Goal: Transaction & Acquisition: Purchase product/service

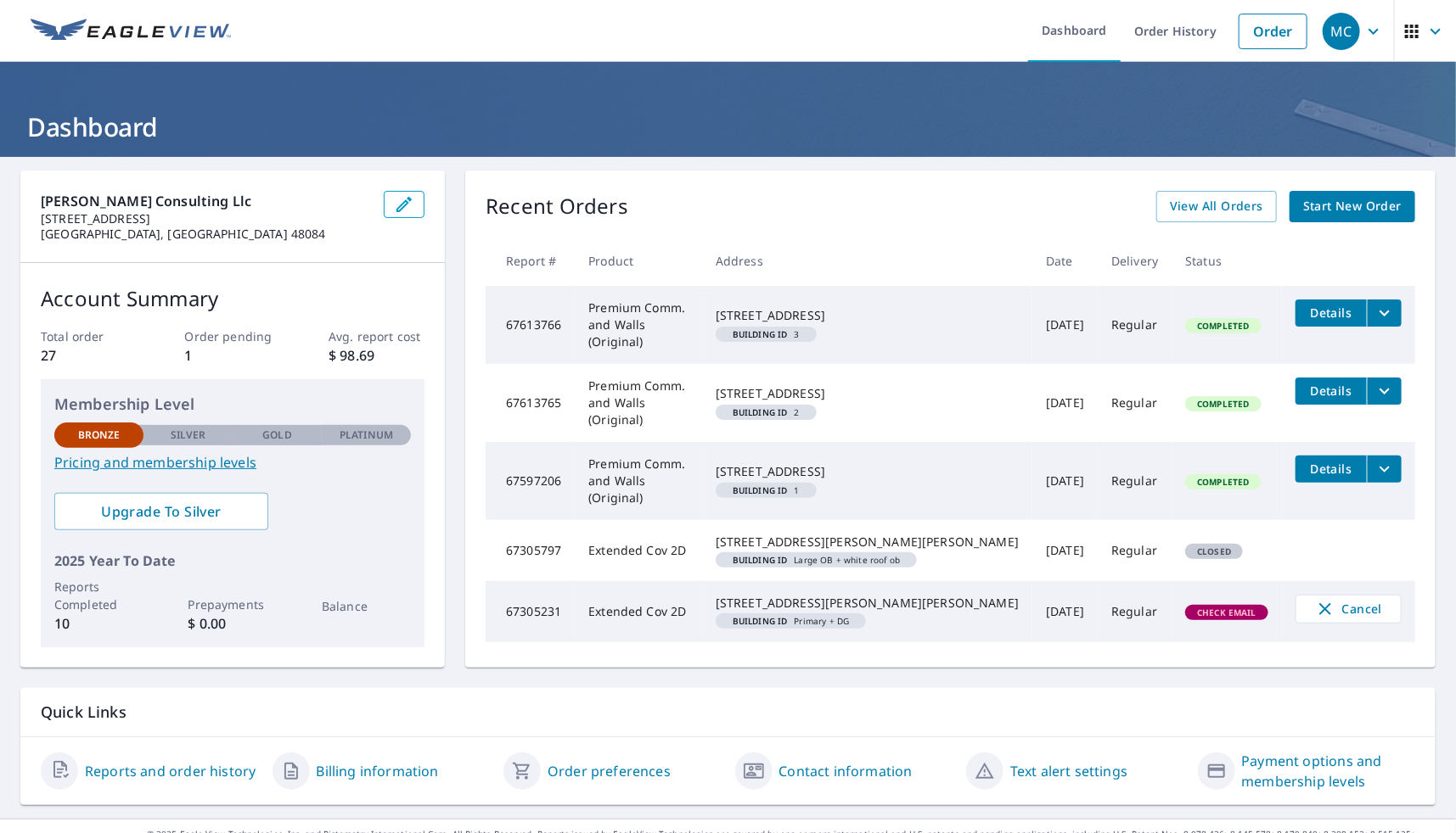
click at [1351, 208] on span "Start New Order" at bounding box center [1352, 207] width 98 height 21
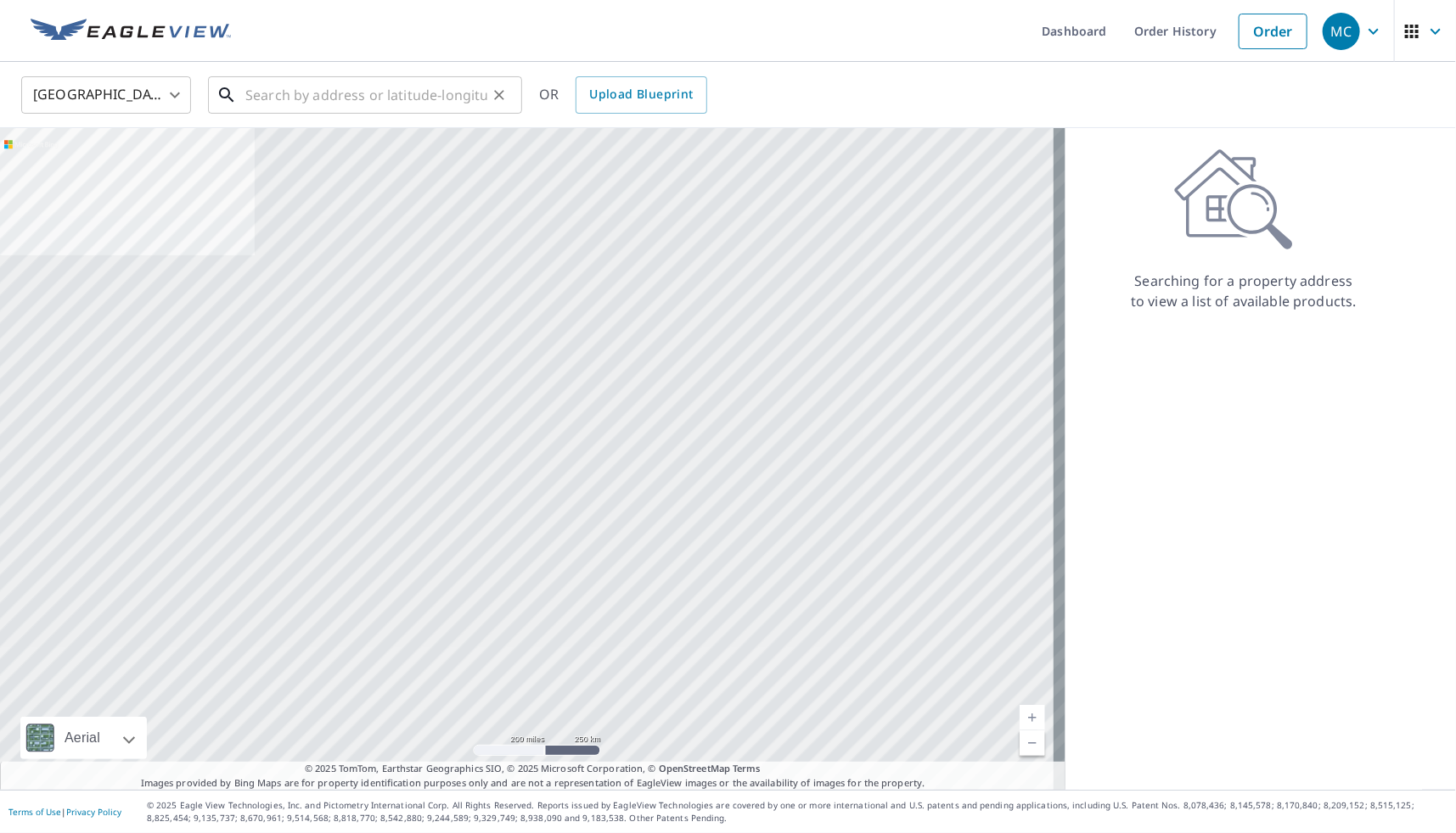
click at [320, 93] on input "text" at bounding box center [366, 95] width 242 height 47
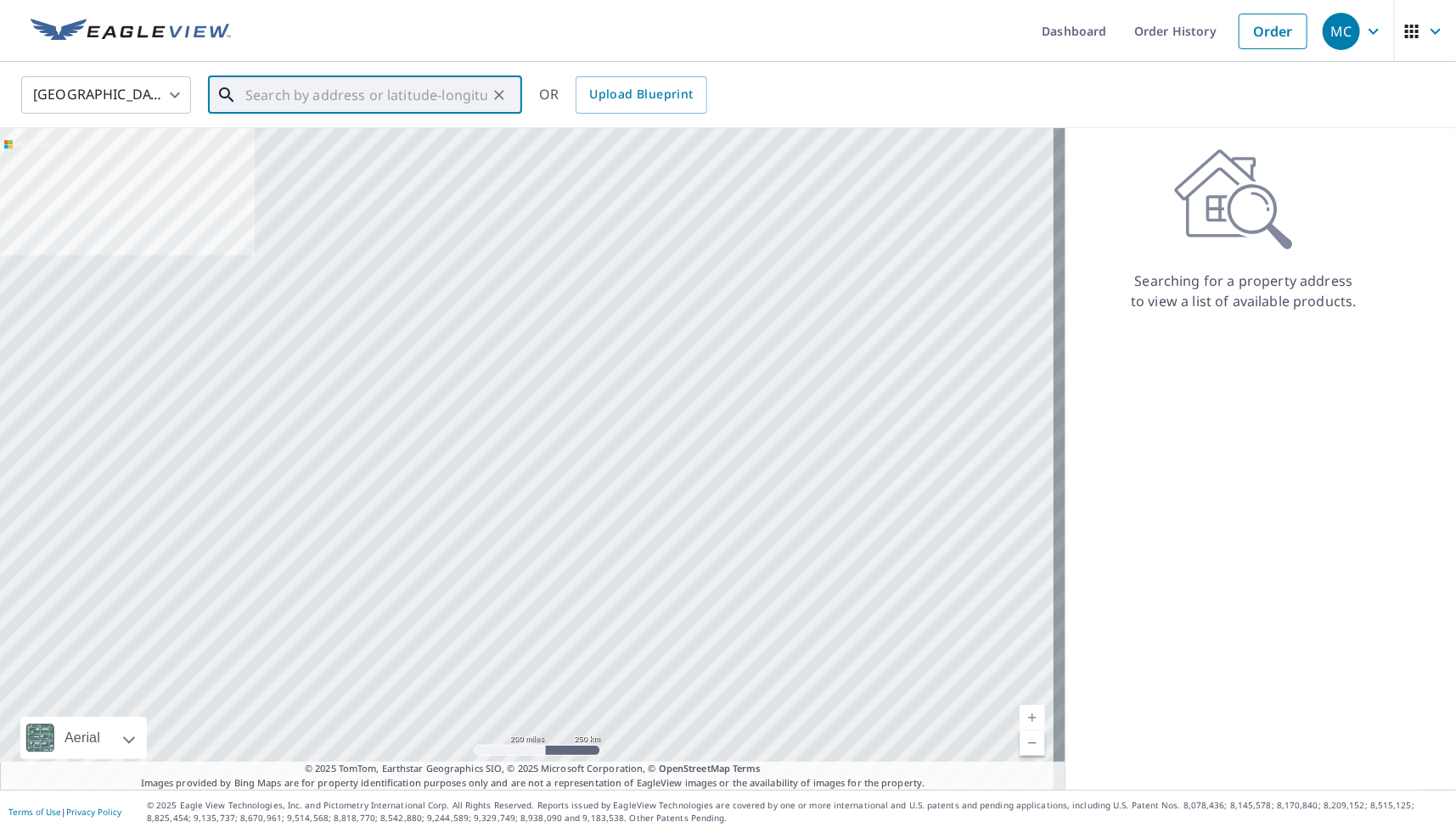
paste input "[GEOGRAPHIC_DATA], [GEOGRAPHIC_DATA]"
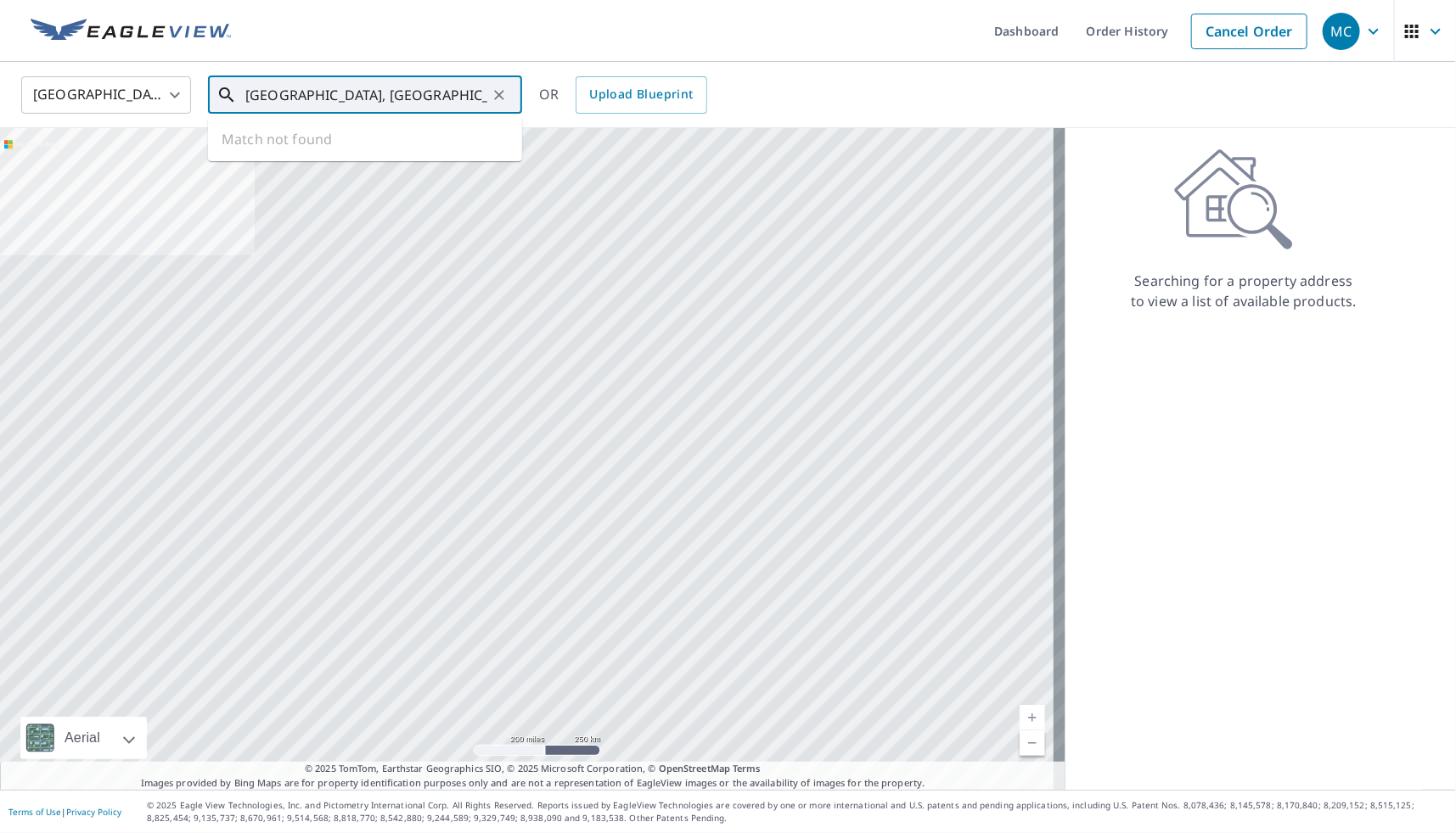
scroll to position [0, 67]
click at [332, 150] on span "[STREET_ADDRESS]" at bounding box center [375, 144] width 266 height 21
type input "[STREET_ADDRESS]"
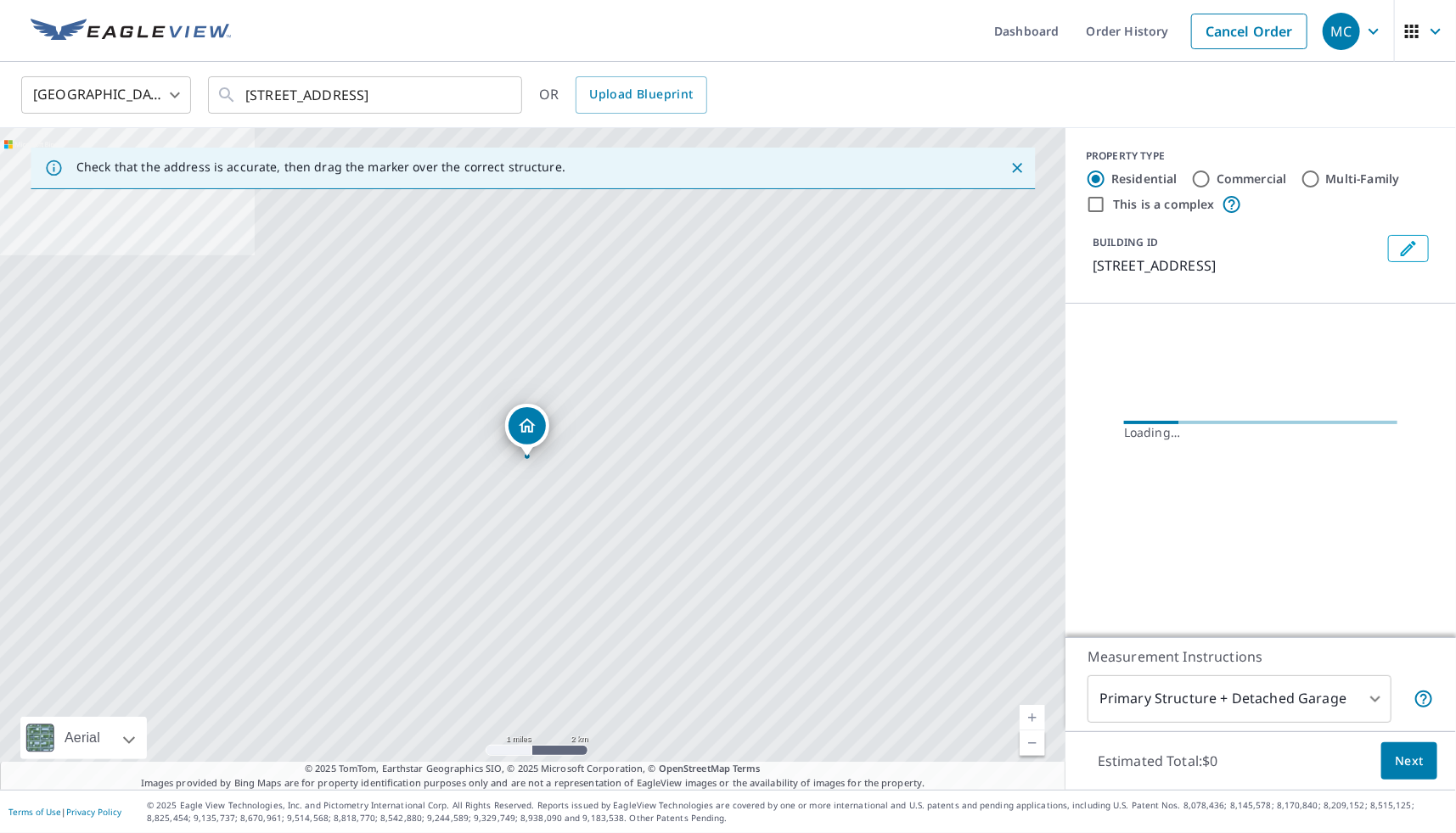
scroll to position [0, 0]
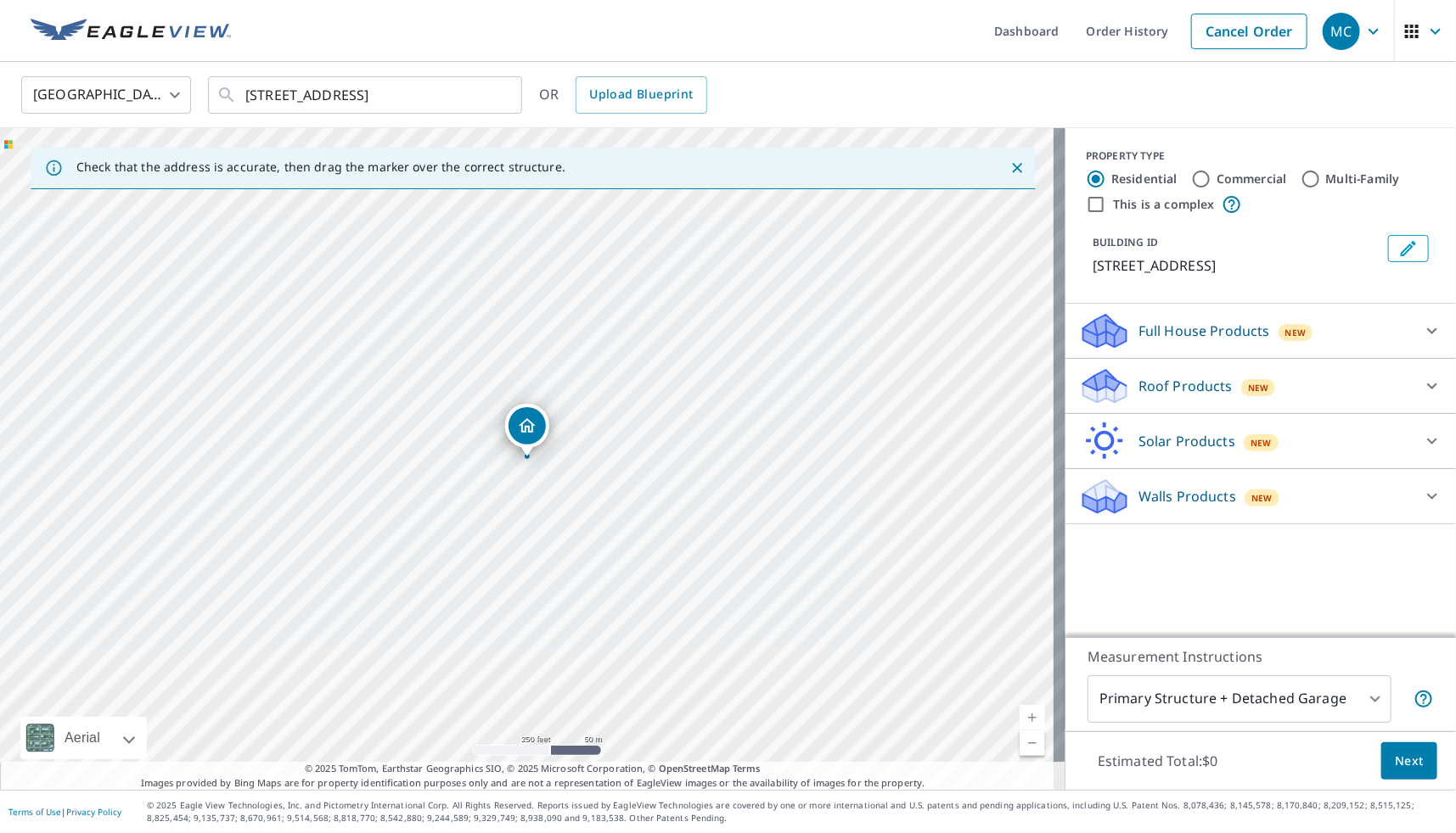
click at [1182, 396] on p "Roof Products" at bounding box center [1186, 386] width 95 height 21
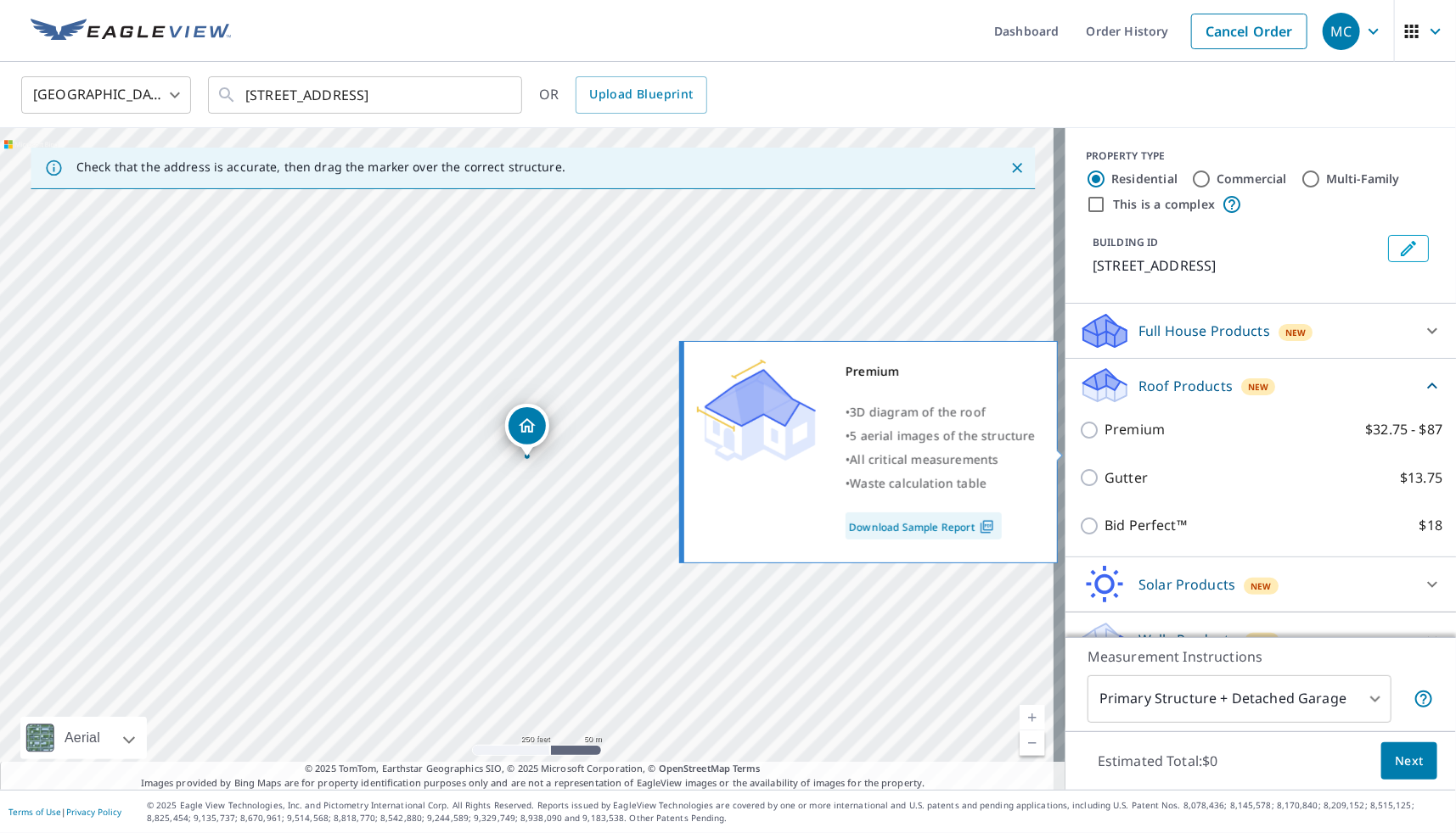
click at [1079, 440] on input "Premium $32.75 - $87" at bounding box center [1092, 430] width 26 height 21
checkbox input "true"
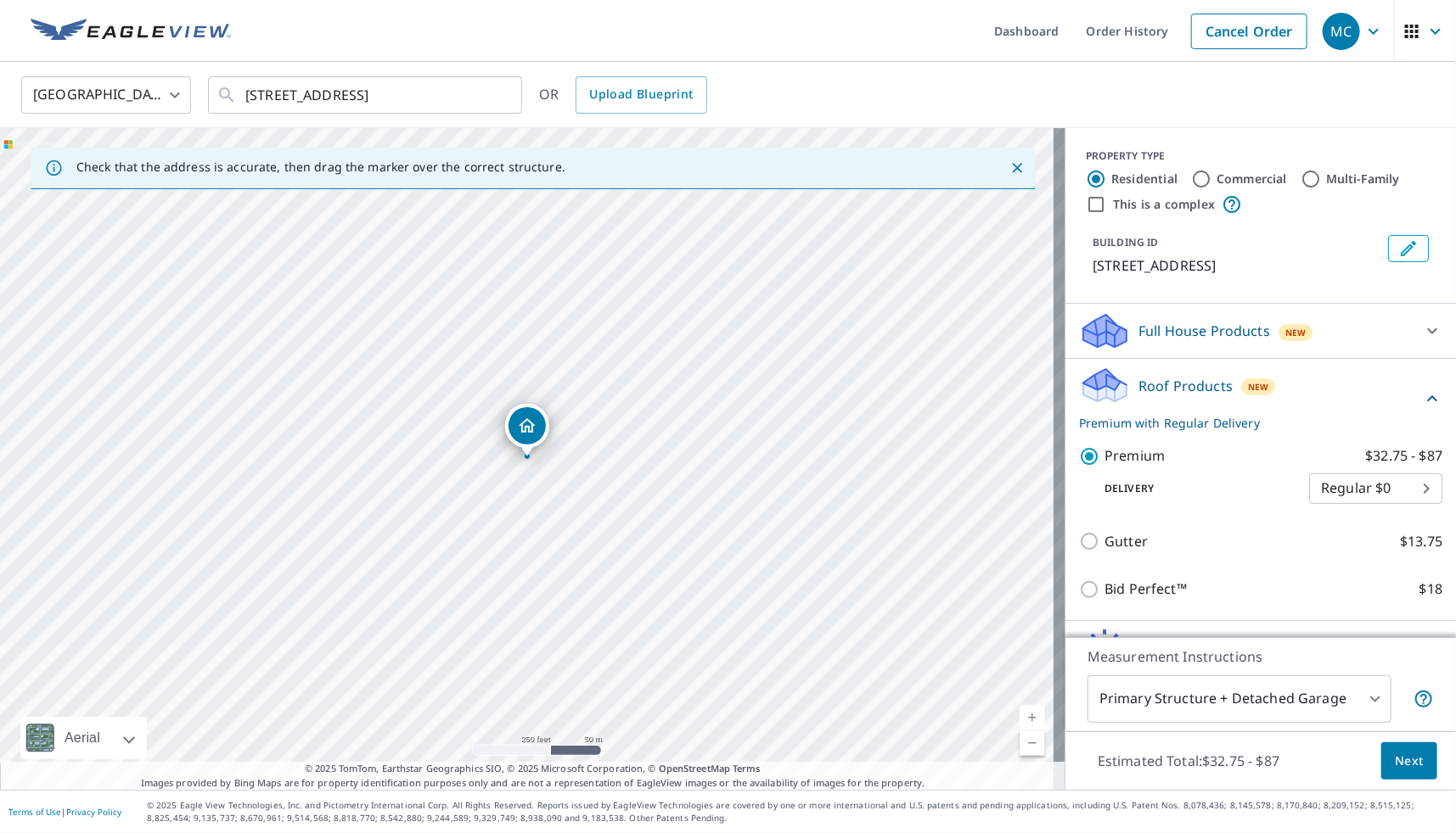
click at [1393, 519] on body "MC MC Dashboard Order History Cancel Order MC [GEOGRAPHIC_DATA] US ​ [STREET_AD…" at bounding box center [728, 416] width 1456 height 833
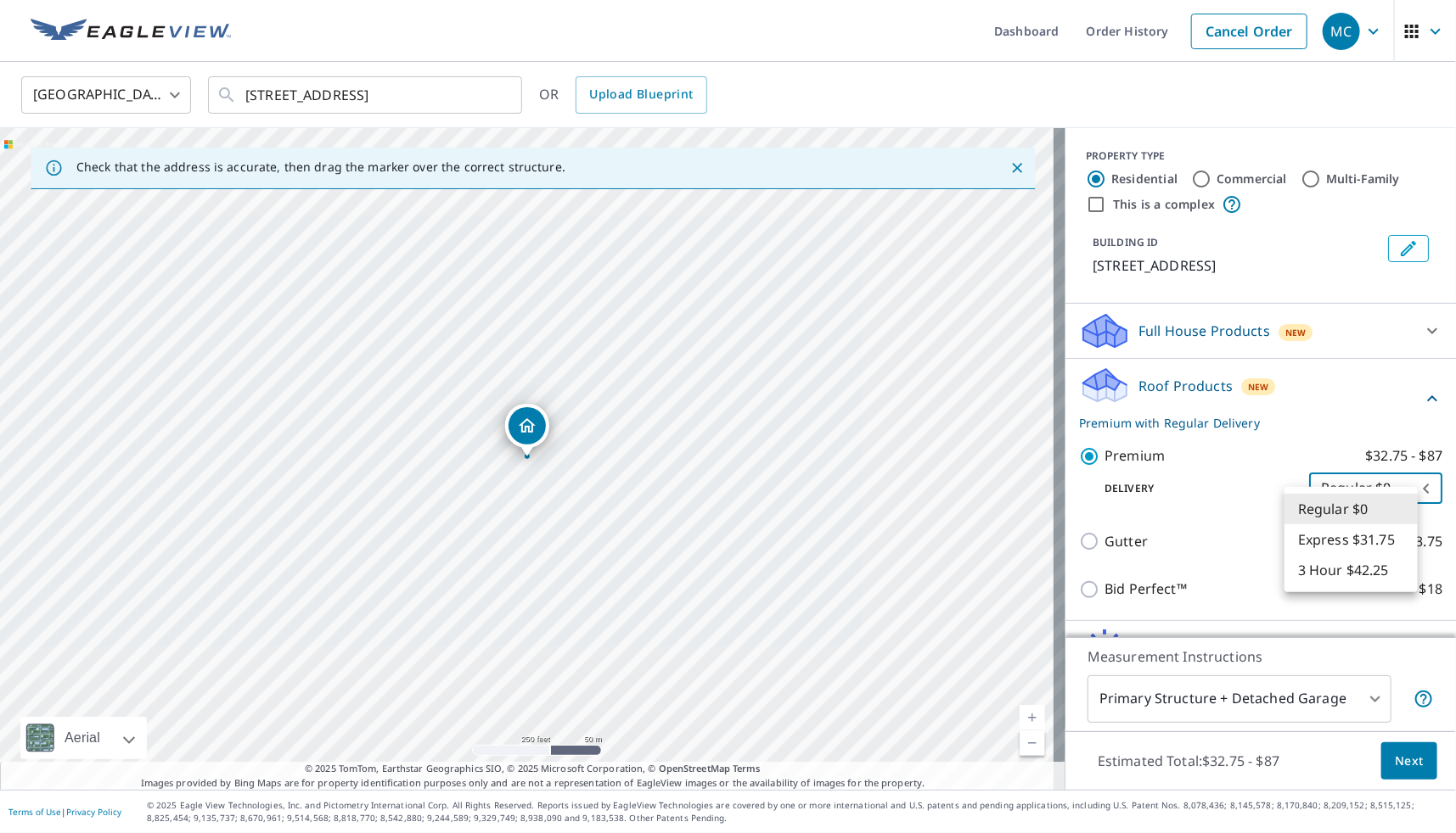
click at [1359, 540] on li "Express $31.75" at bounding box center [1351, 539] width 133 height 30
type input "4"
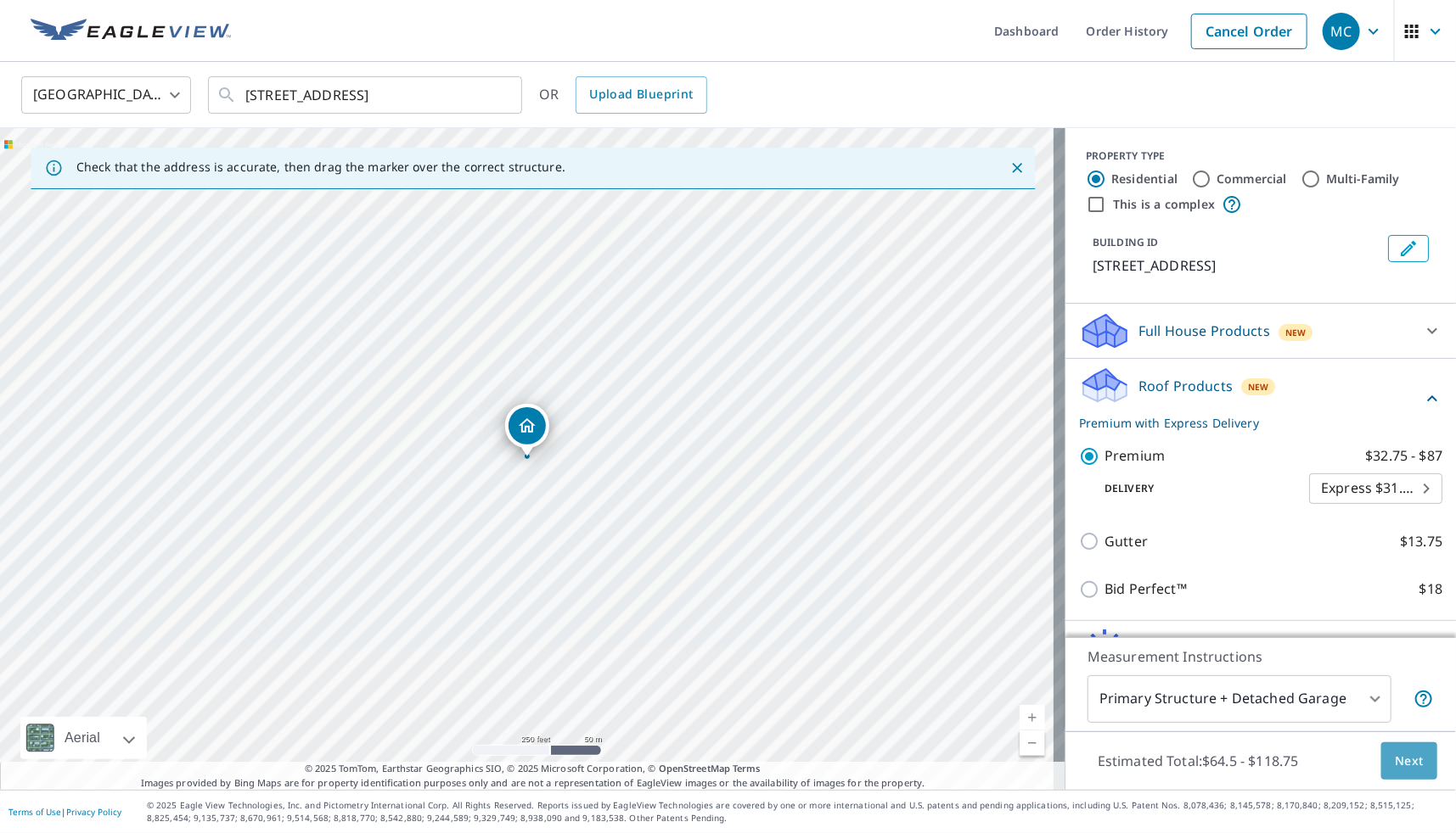
click at [1395, 759] on span "Next" at bounding box center [1410, 762] width 29 height 21
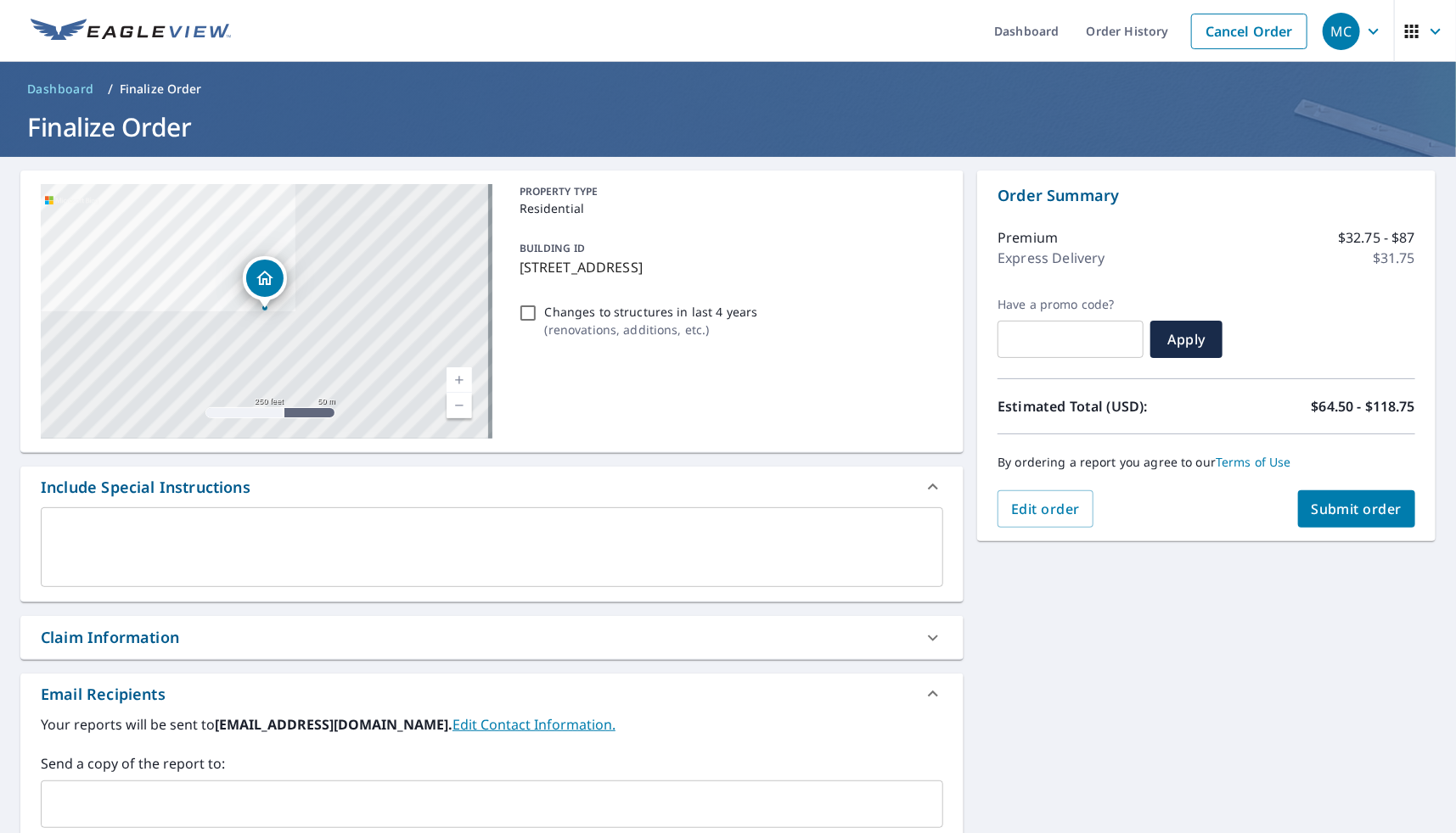
click at [1377, 512] on span "Submit order" at bounding box center [1358, 509] width 91 height 19
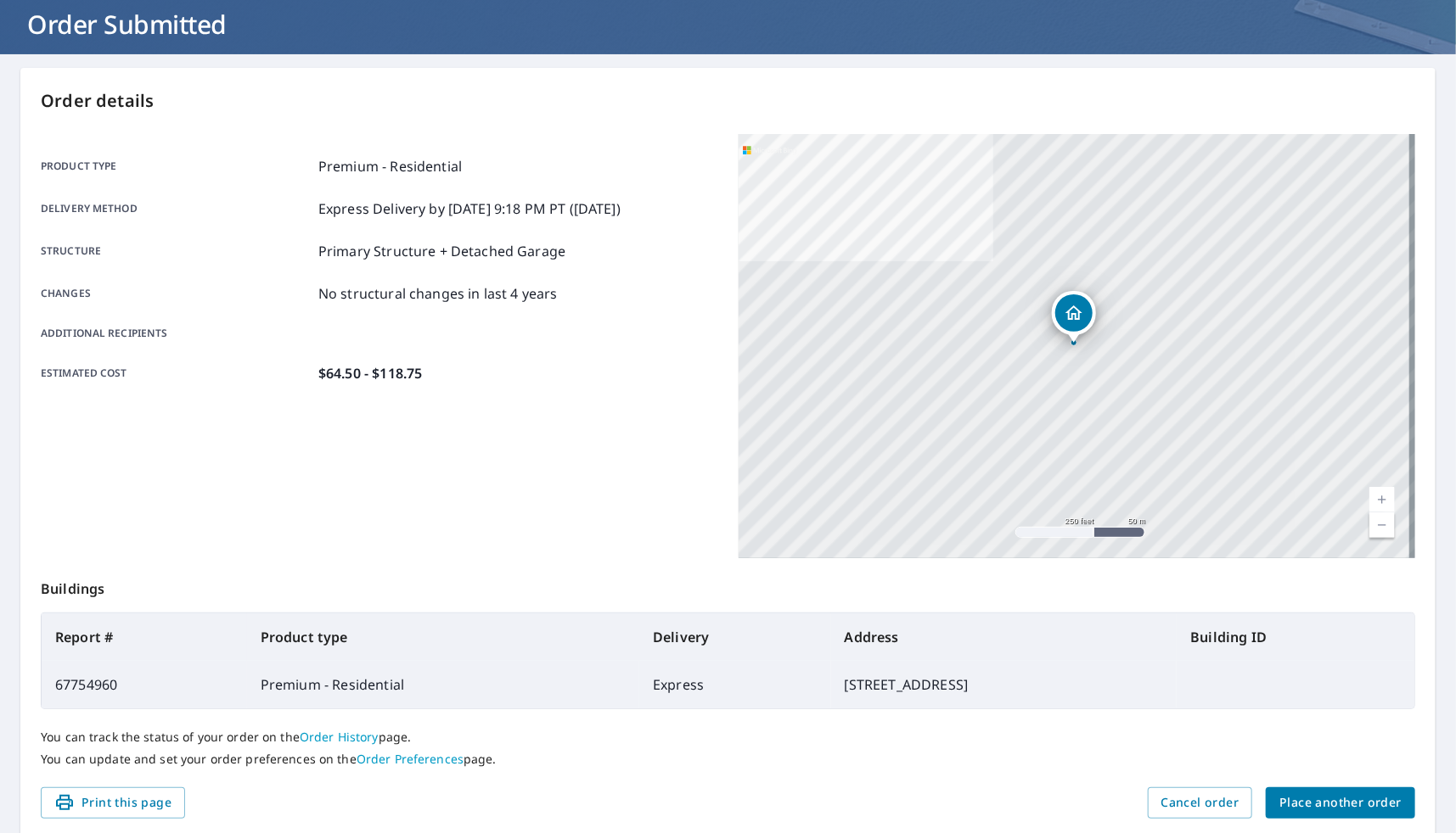
scroll to position [106, 0]
